Goal: Find specific page/section: Find specific page/section

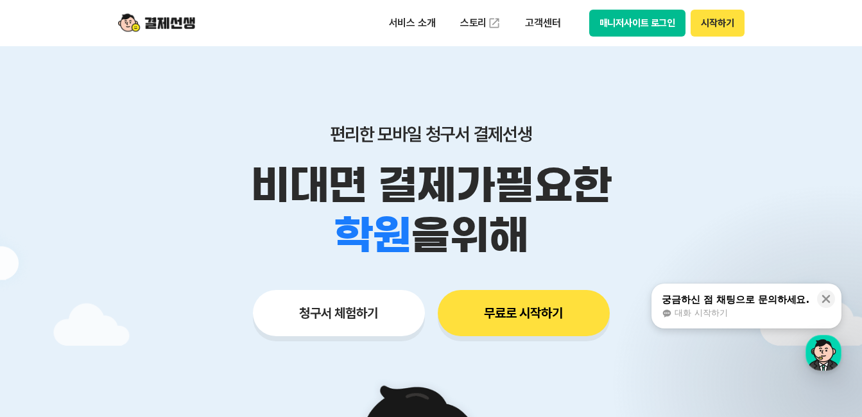
click at [626, 30] on button "매니저사이트 로그인" at bounding box center [637, 23] width 97 height 27
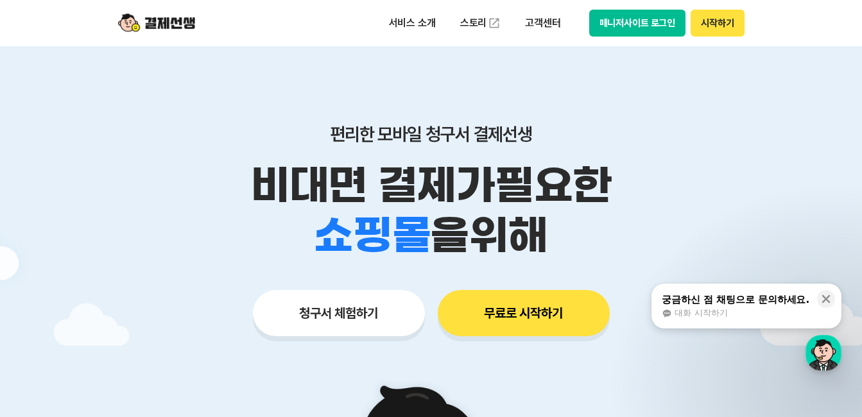
click at [608, 23] on button "매니저사이트 로그인" at bounding box center [637, 23] width 97 height 27
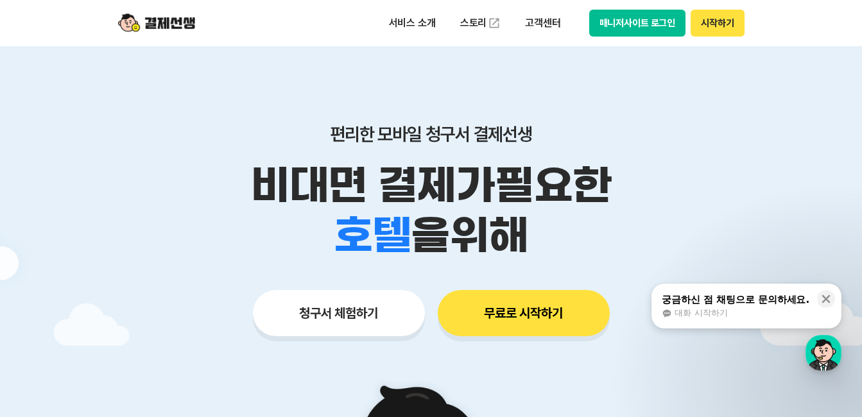
click at [602, 28] on button "매니저사이트 로그인" at bounding box center [637, 23] width 97 height 27
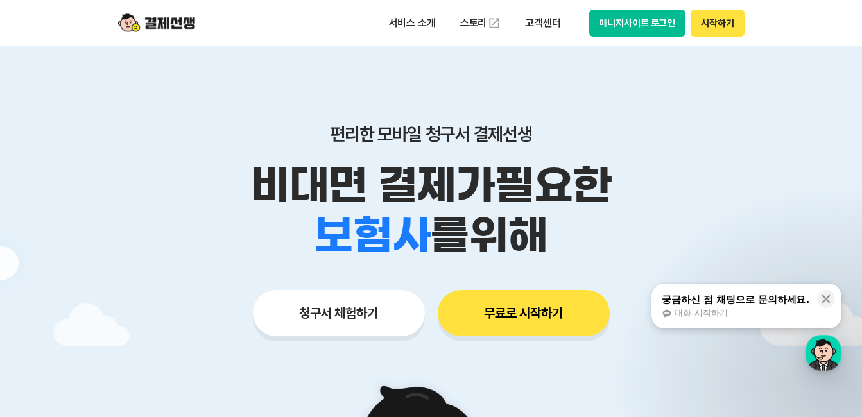
click at [632, 21] on button "매니저사이트 로그인" at bounding box center [637, 23] width 97 height 27
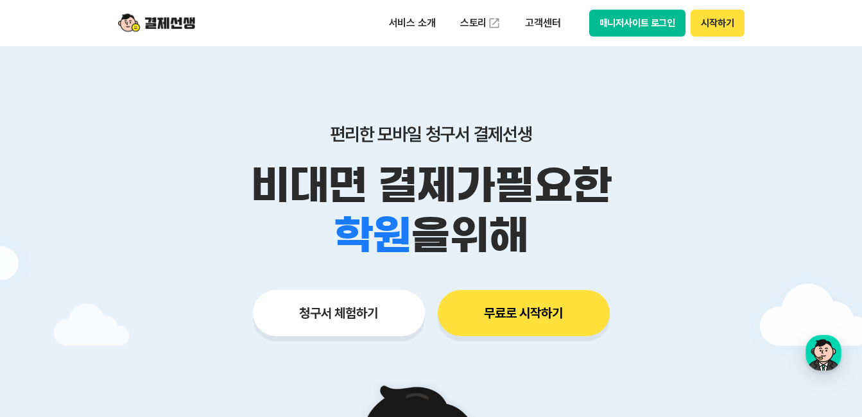
click at [641, 15] on button "매니저사이트 로그인" at bounding box center [637, 23] width 97 height 27
